Goal: Transaction & Acquisition: Book appointment/travel/reservation

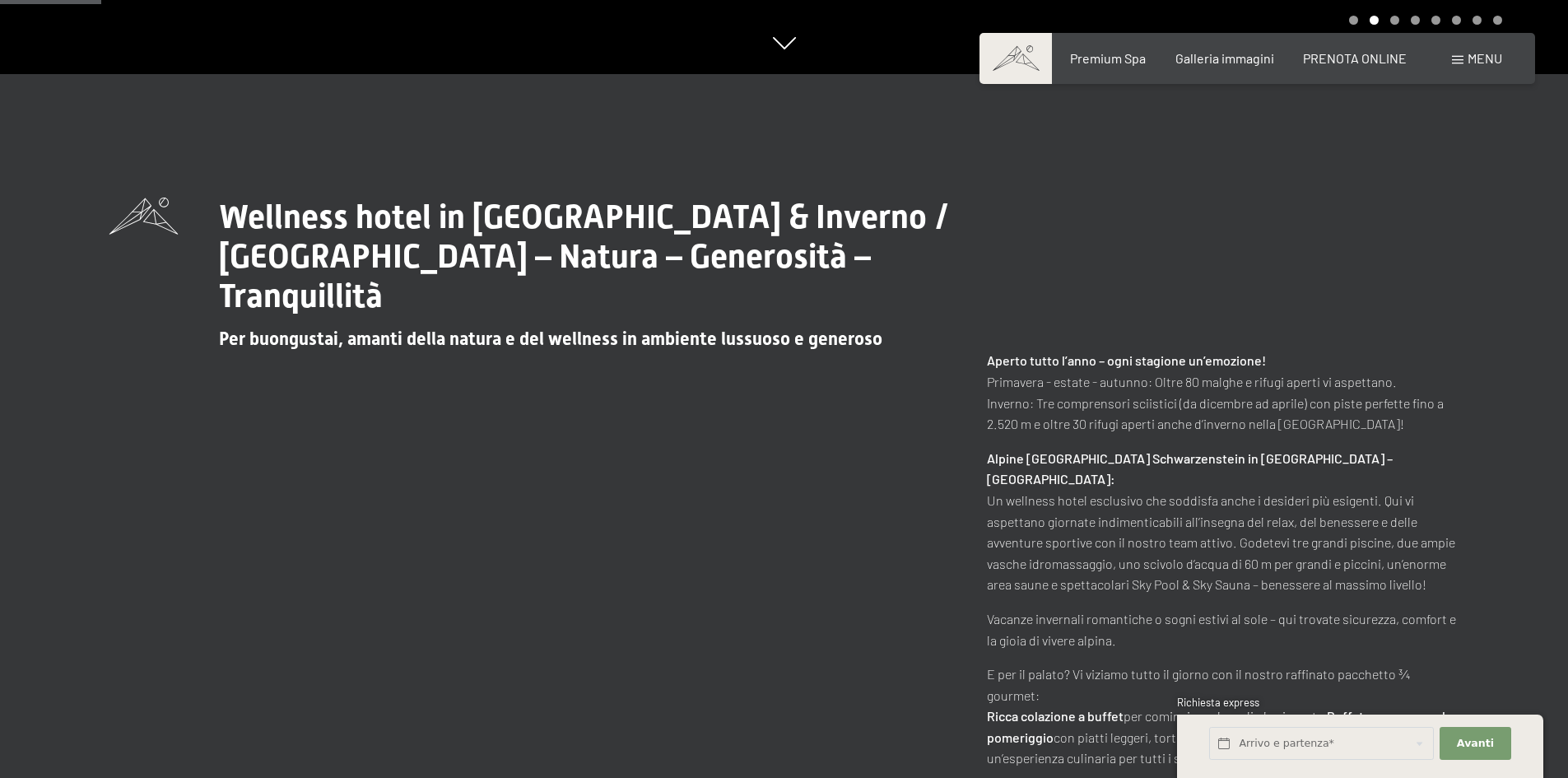
scroll to position [741, 0]
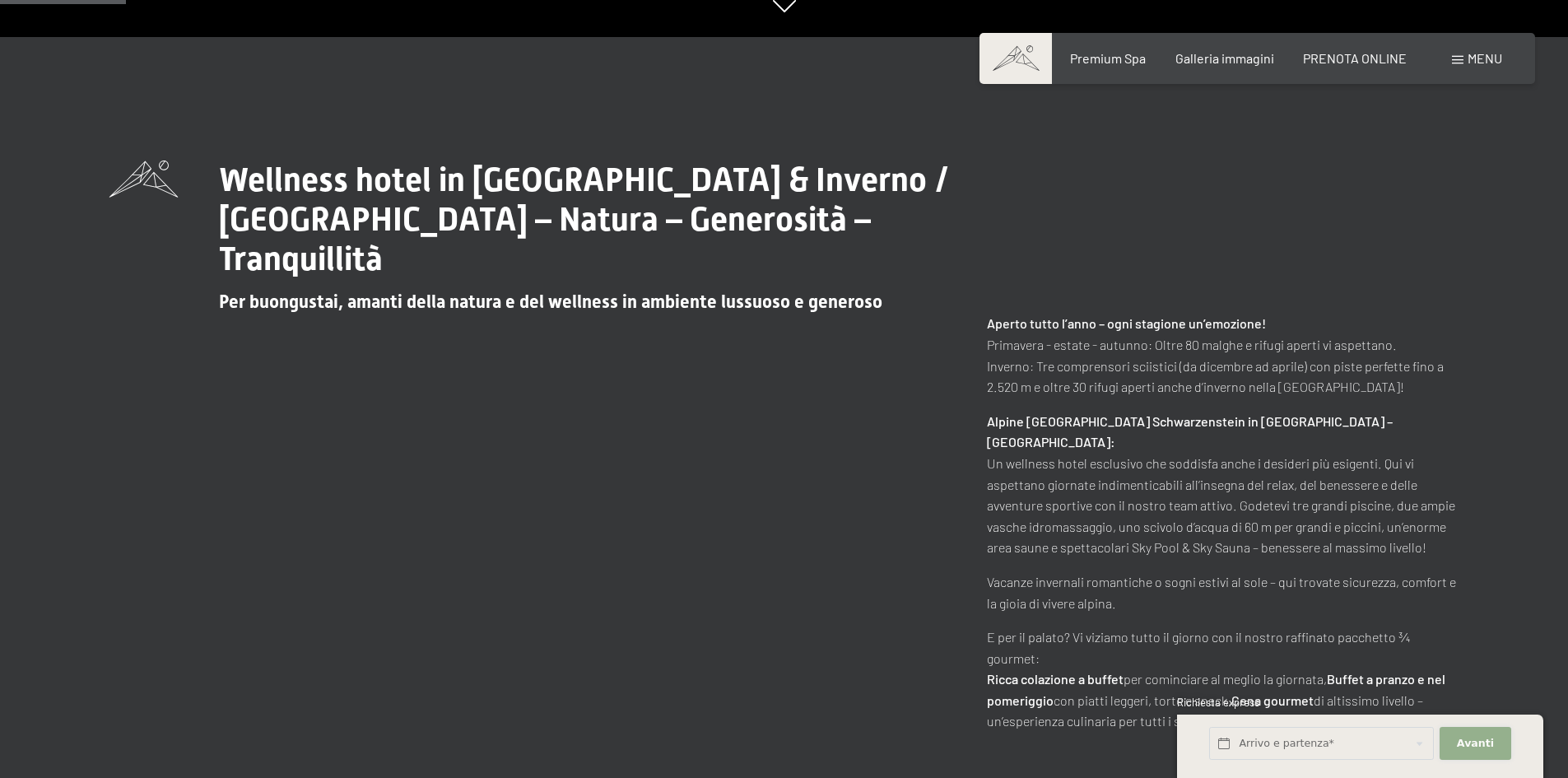
click at [1469, 750] on span "Avanti" at bounding box center [1475, 743] width 37 height 15
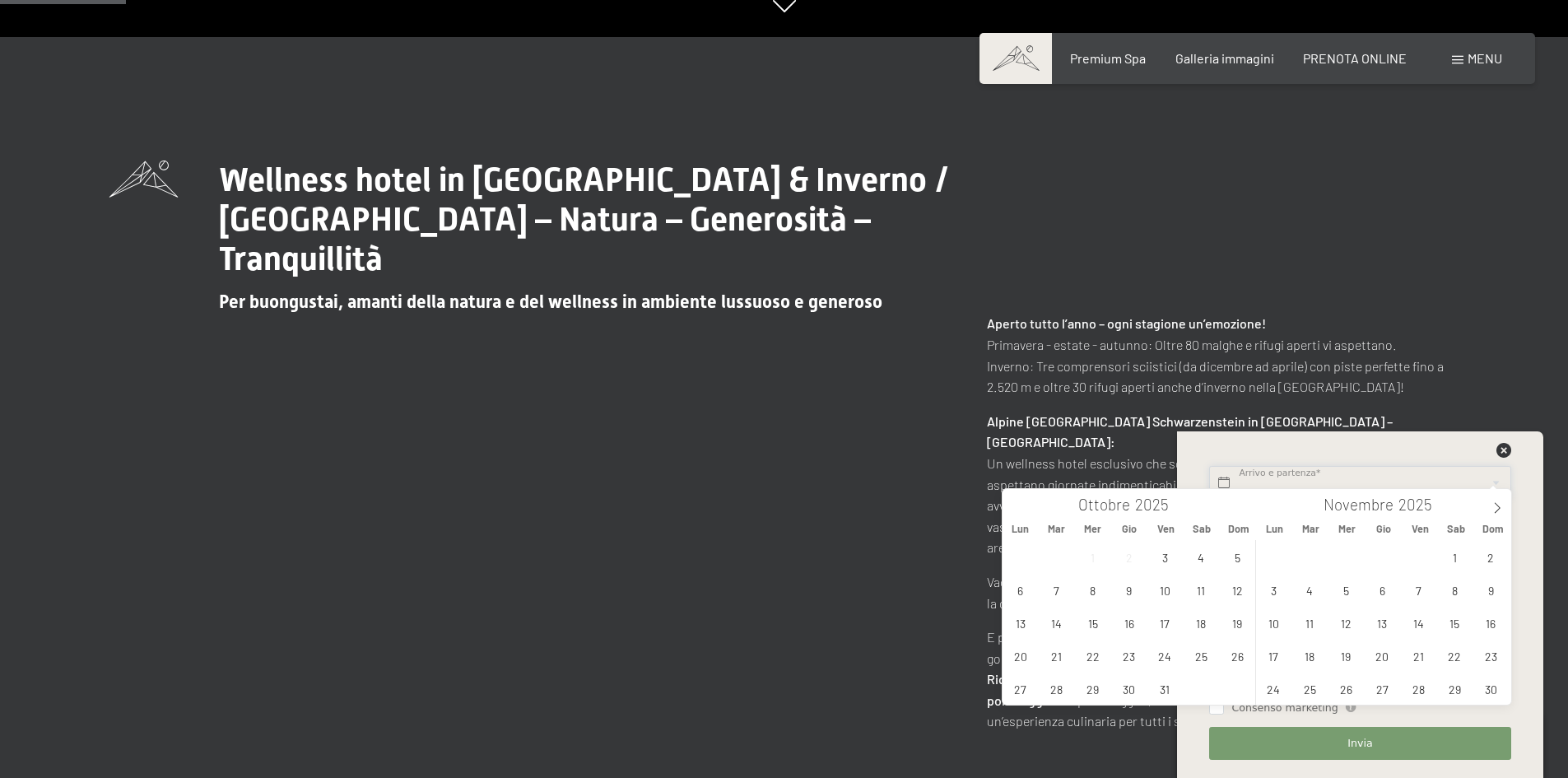
click at [1362, 477] on input "text" at bounding box center [1360, 483] width 301 height 34
click at [1455, 555] on span "1" at bounding box center [1455, 558] width 32 height 32
click at [1279, 599] on span "3" at bounding box center [1274, 590] width 32 height 32
type input "[DATE] - [DATE]"
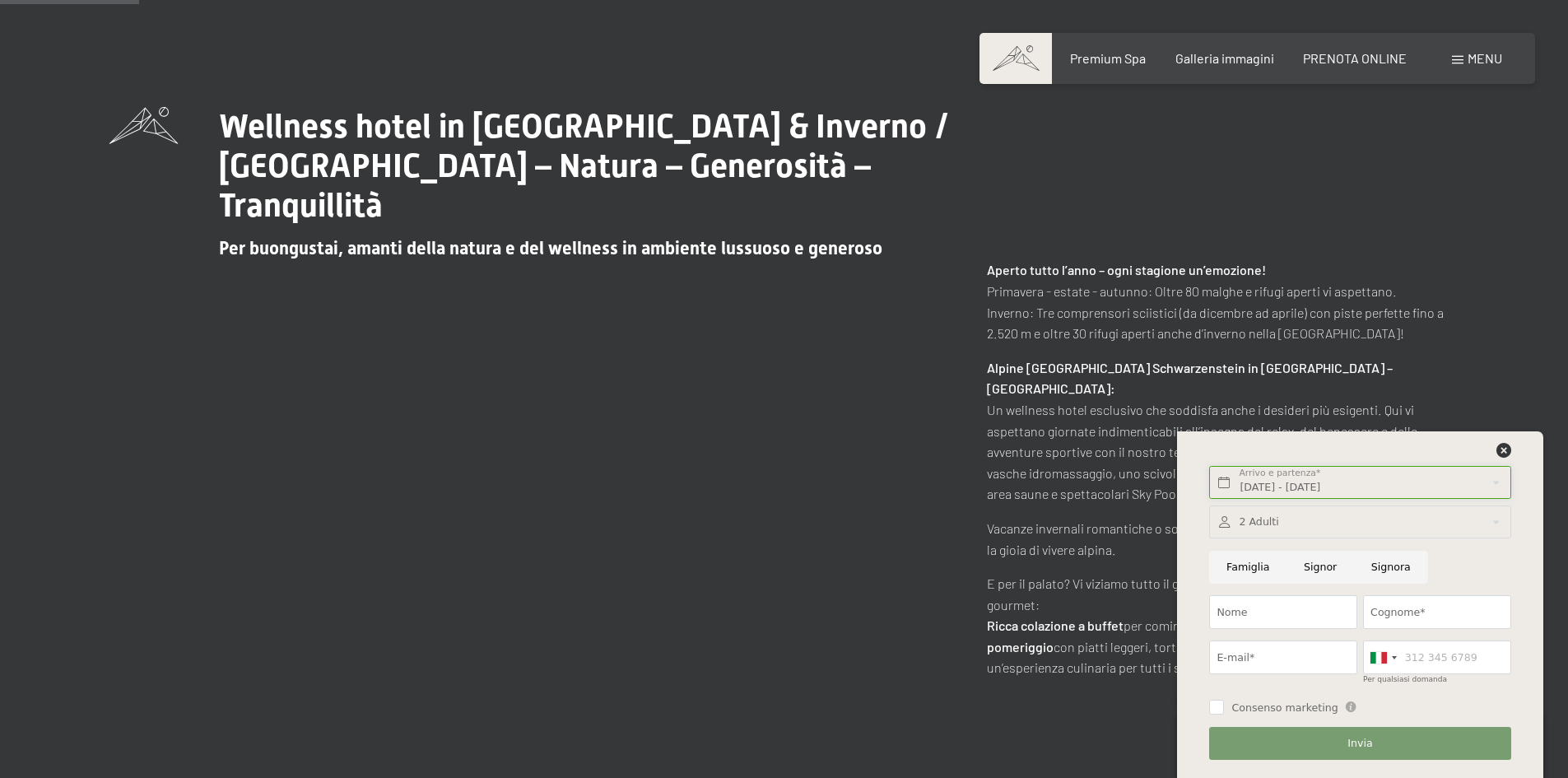
scroll to position [824, 0]
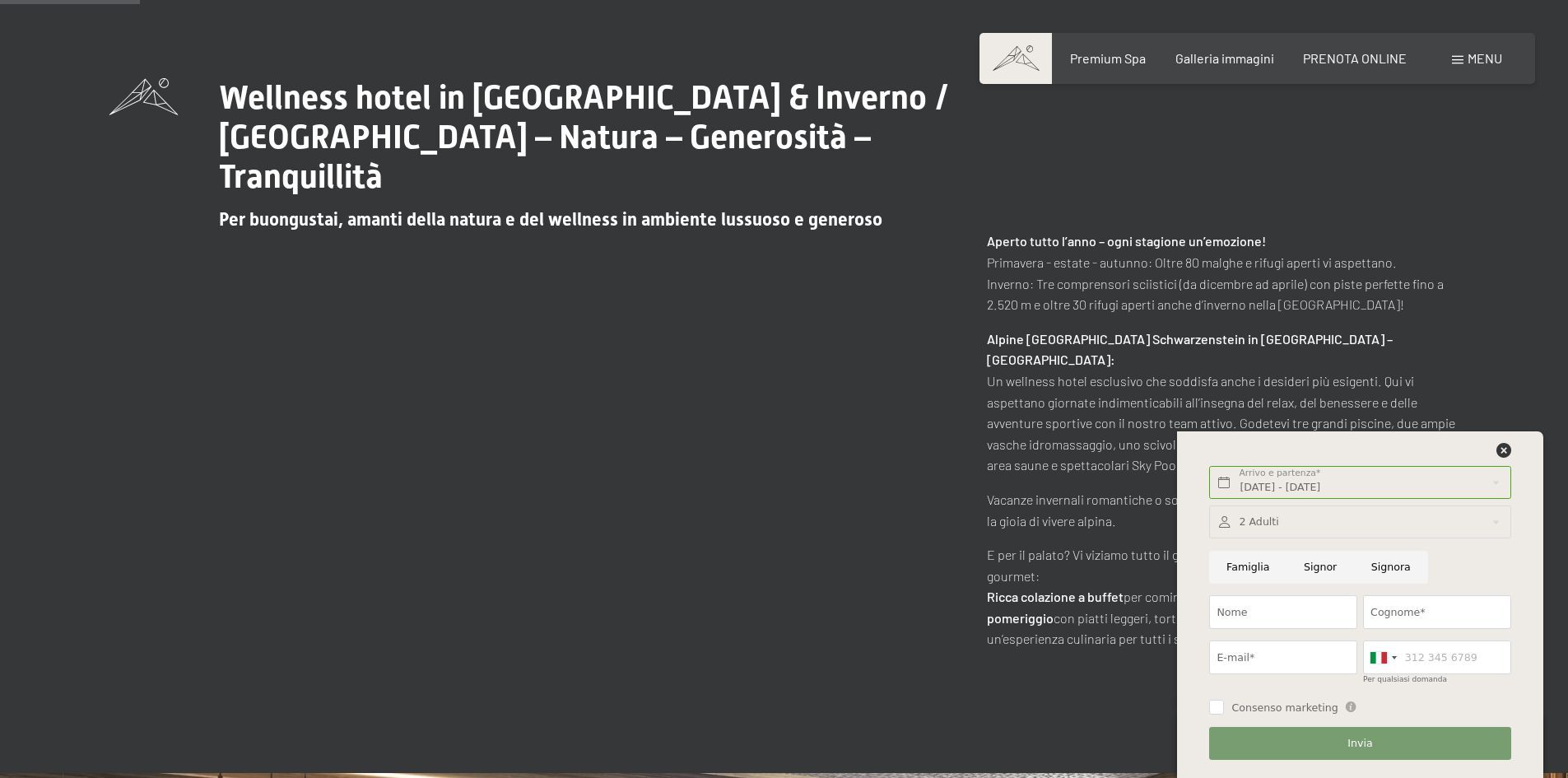
click at [1495, 525] on div at bounding box center [1360, 523] width 301 height 34
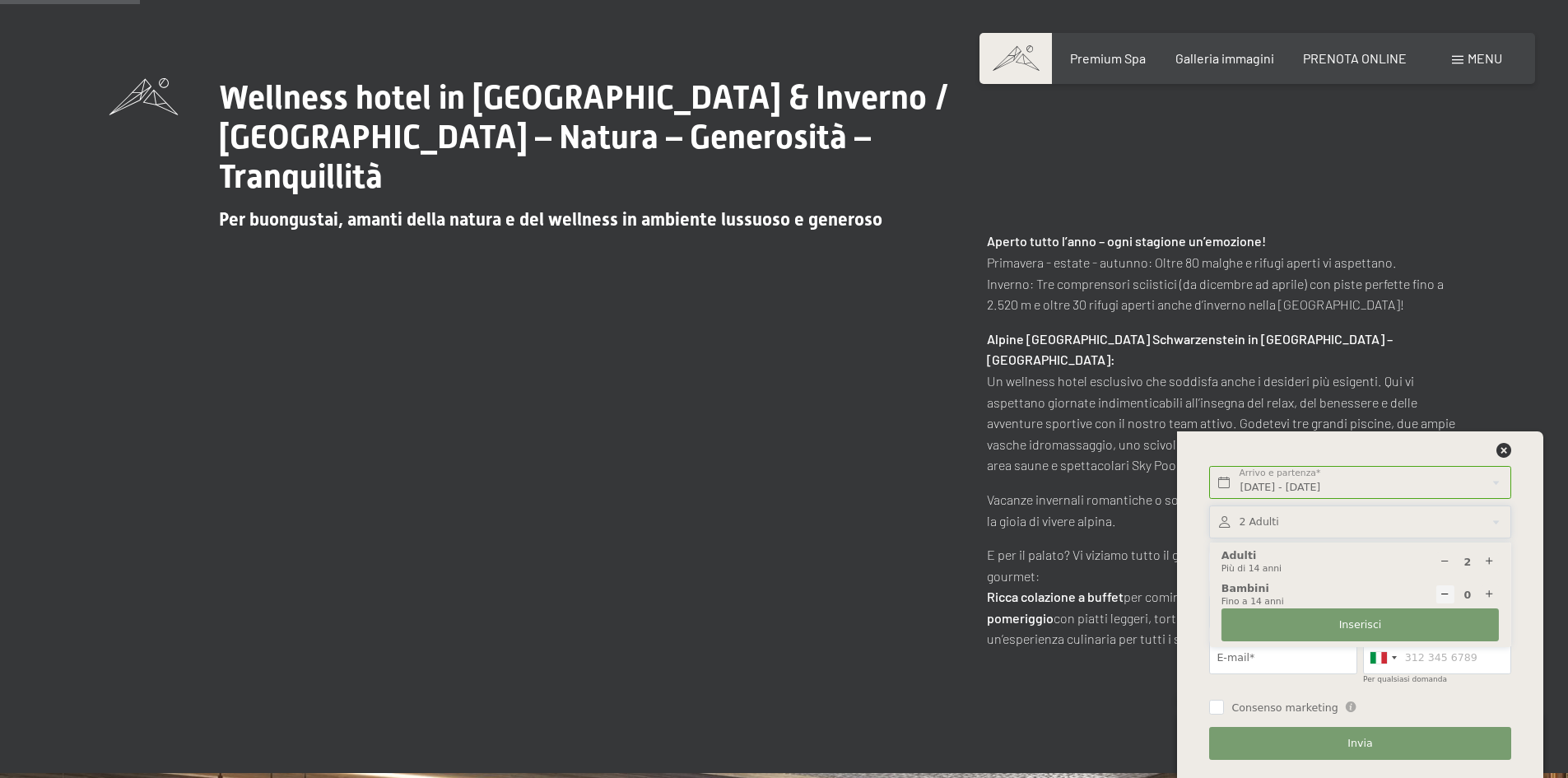
click at [798, 604] on div "Wellness hotel in [GEOGRAPHIC_DATA] & Inverno / [GEOGRAPHIC_DATA] – Natura – Ge…" at bounding box center [784, 364] width 1350 height 572
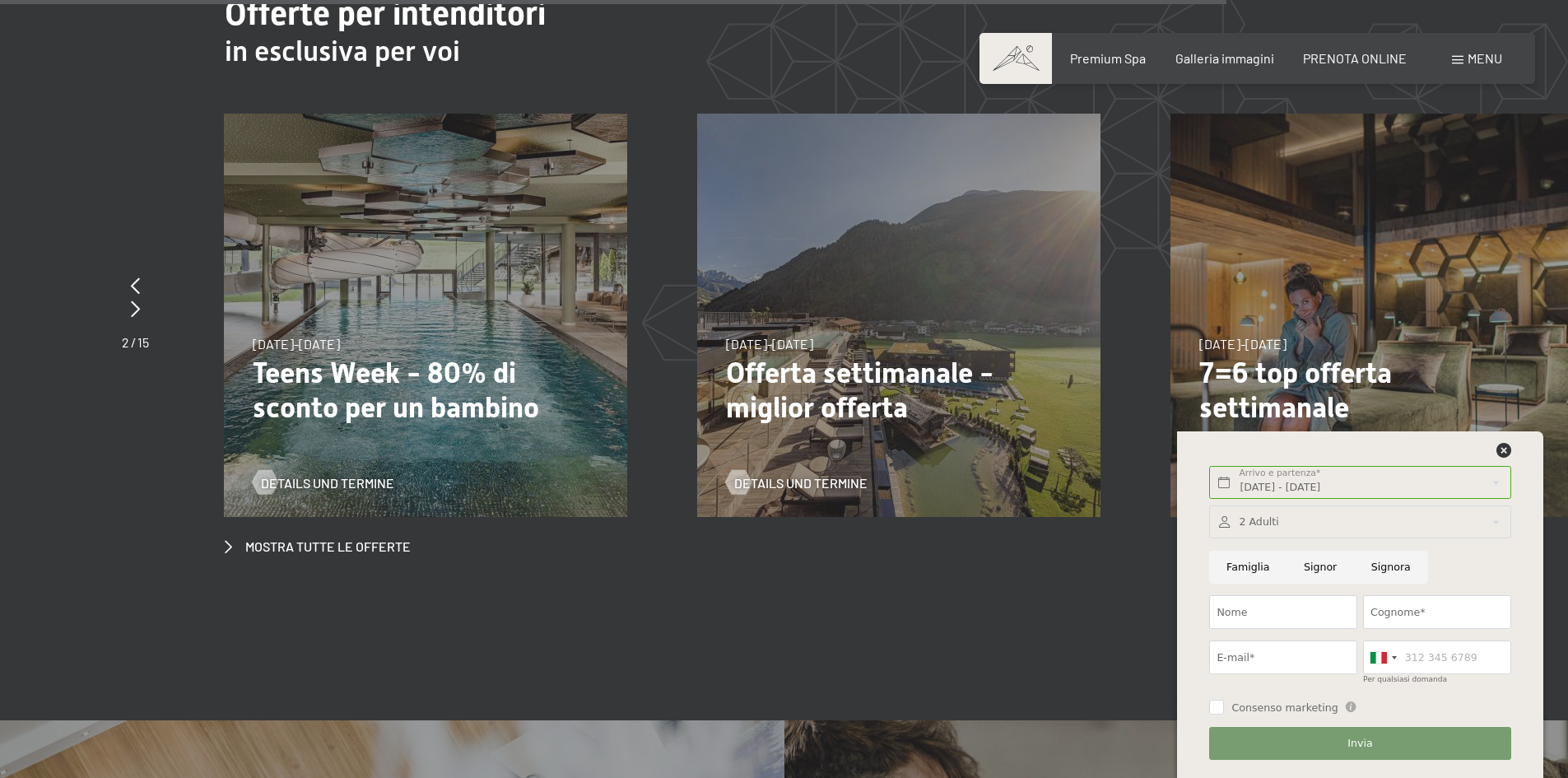
scroll to position [6505, 0]
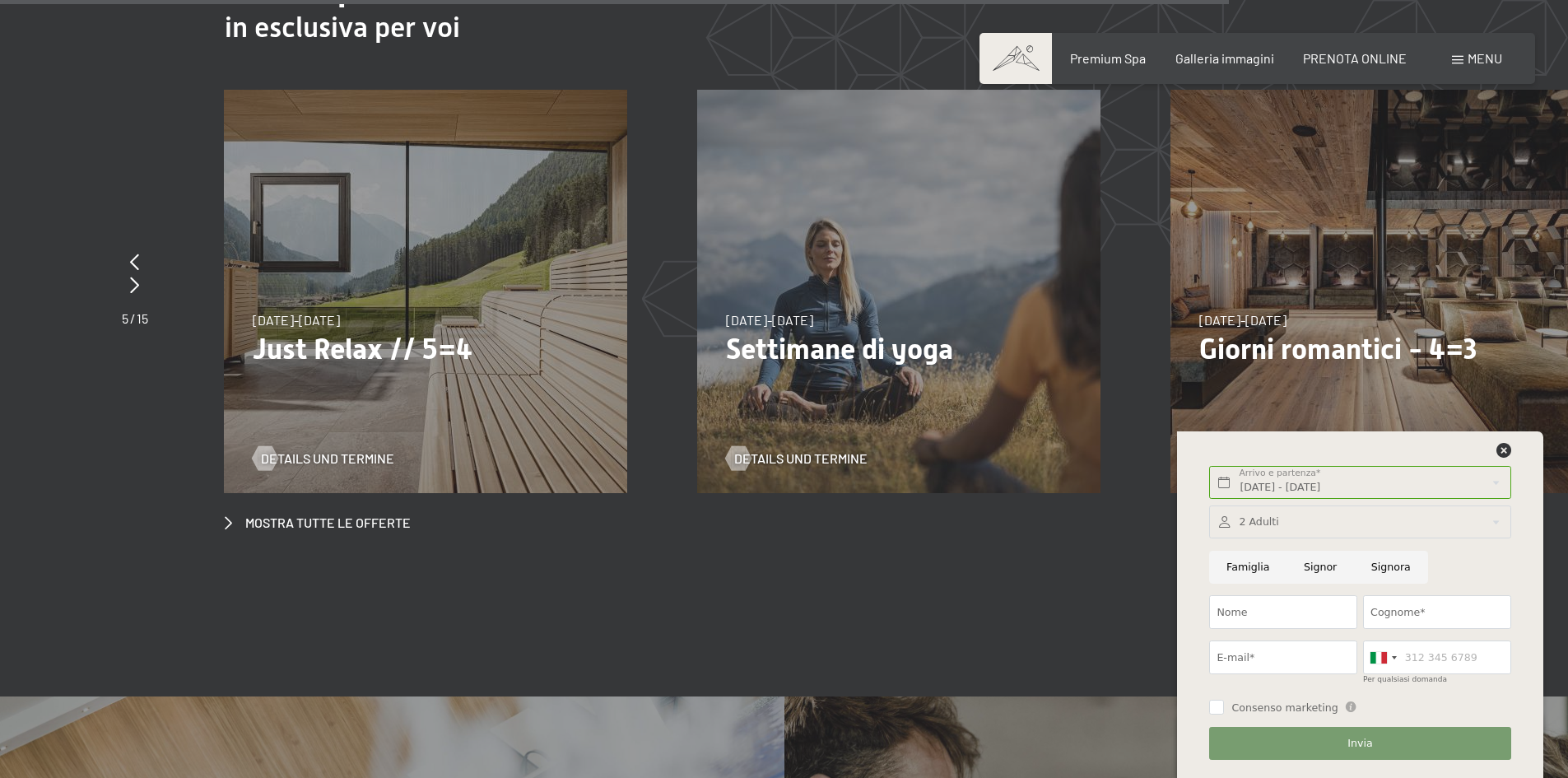
click at [391, 332] on p "Just Relax // 5=4" at bounding box center [426, 349] width 346 height 35
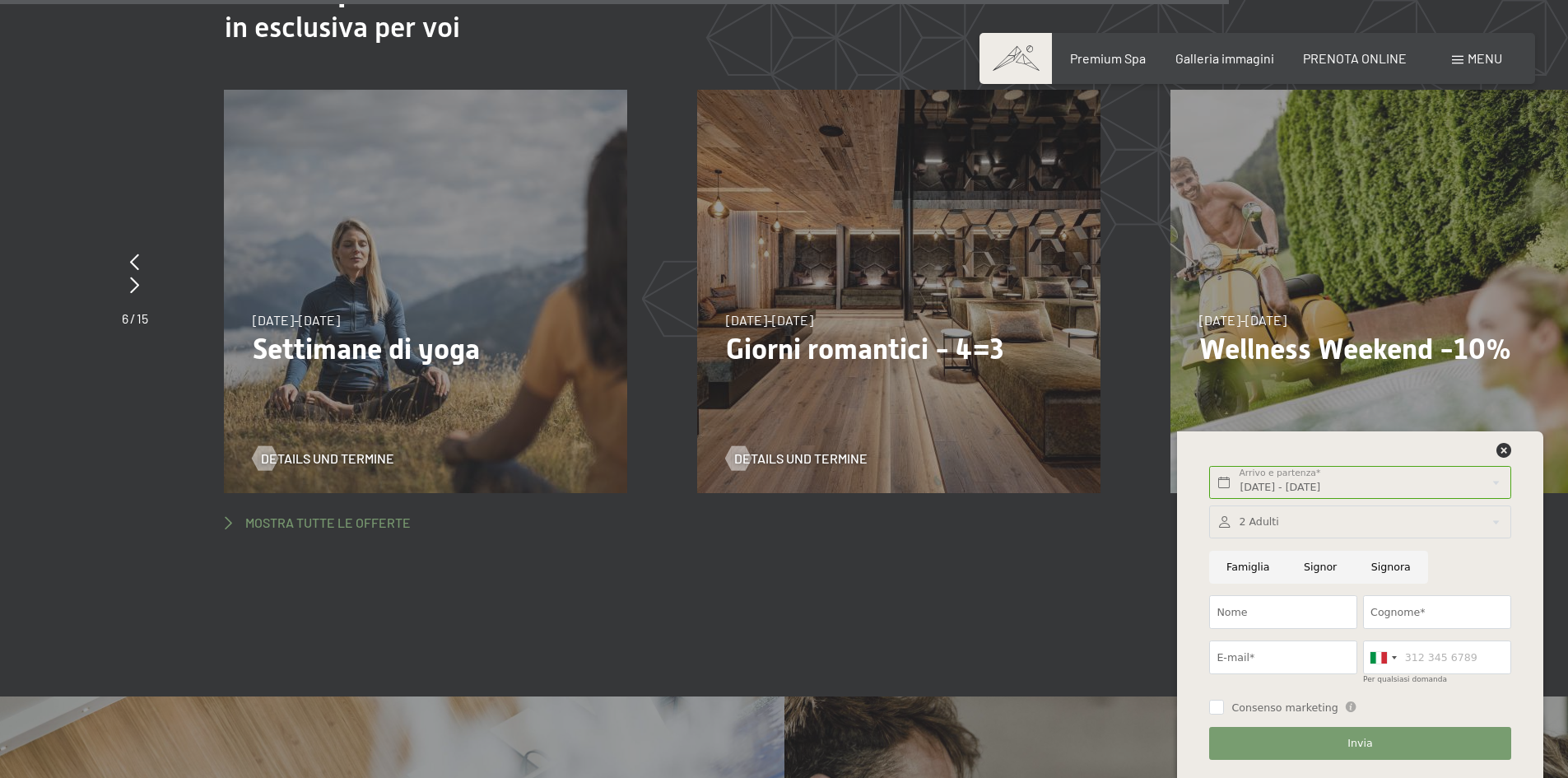
click at [357, 514] on span "Mostra tutte le offerte" at bounding box center [328, 523] width 166 height 18
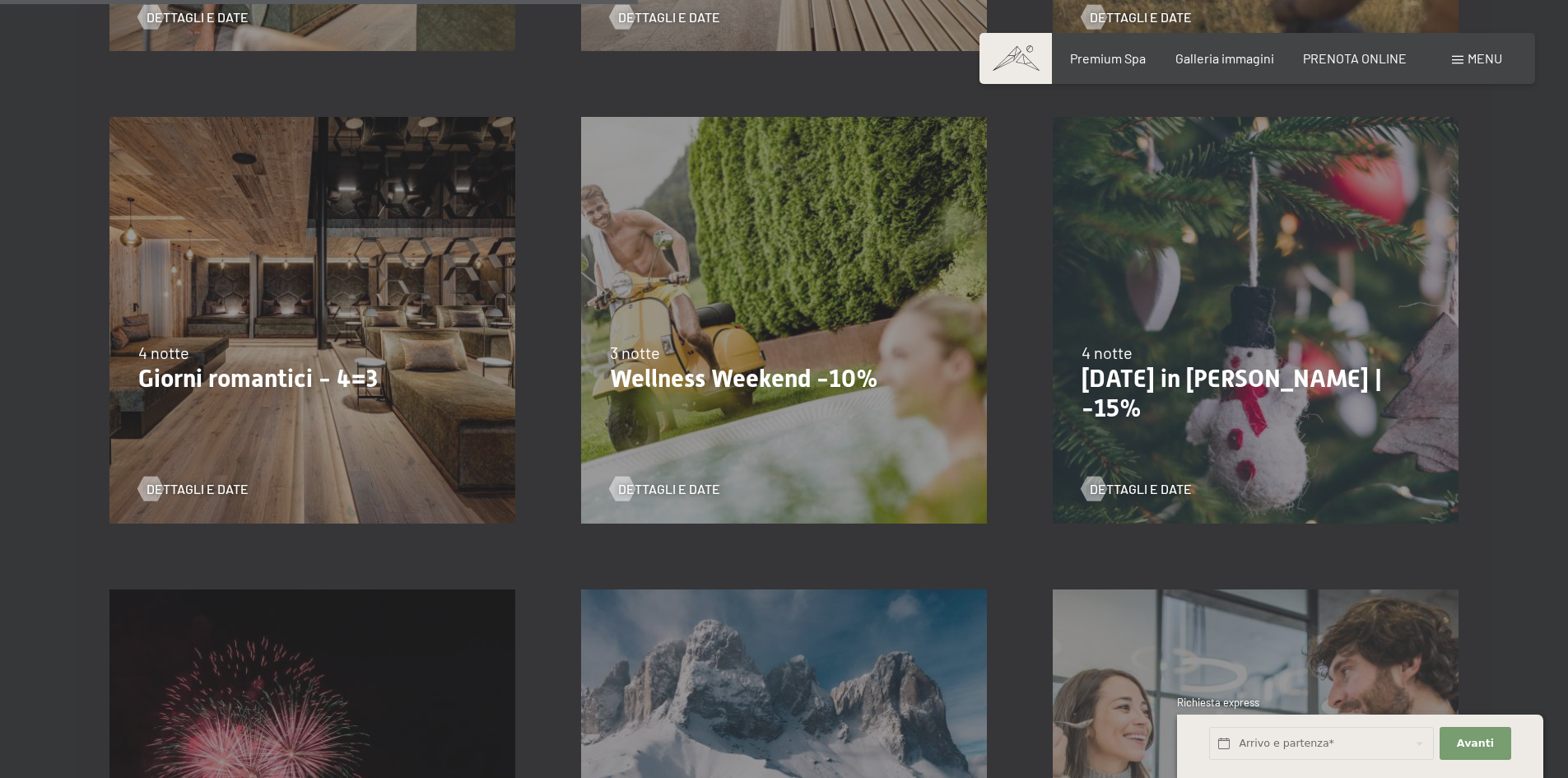
scroll to position [1318, 0]
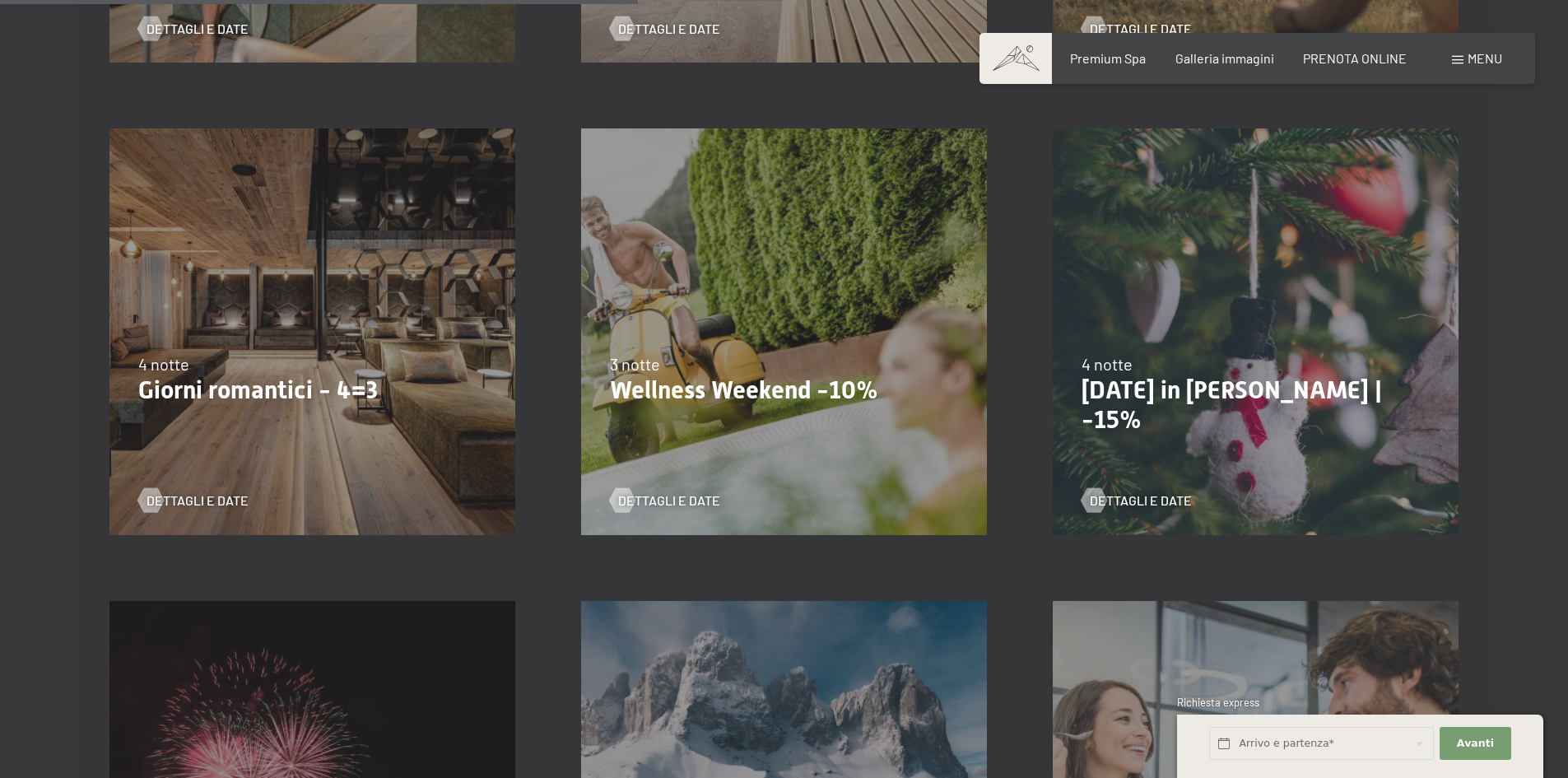
click at [736, 344] on div "13/11/2025-1/12/2025 11/12/2025-22/12/2025 15/1/2026-26/1/2026 12/3/2026-23/3/2…" at bounding box center [784, 332] width 471 height 471
click at [735, 387] on p "Wellness Weekend -10%" at bounding box center [784, 390] width 349 height 30
click at [677, 501] on span "Dettagli e Date" at bounding box center [685, 501] width 102 height 18
